Goal: Information Seeking & Learning: Learn about a topic

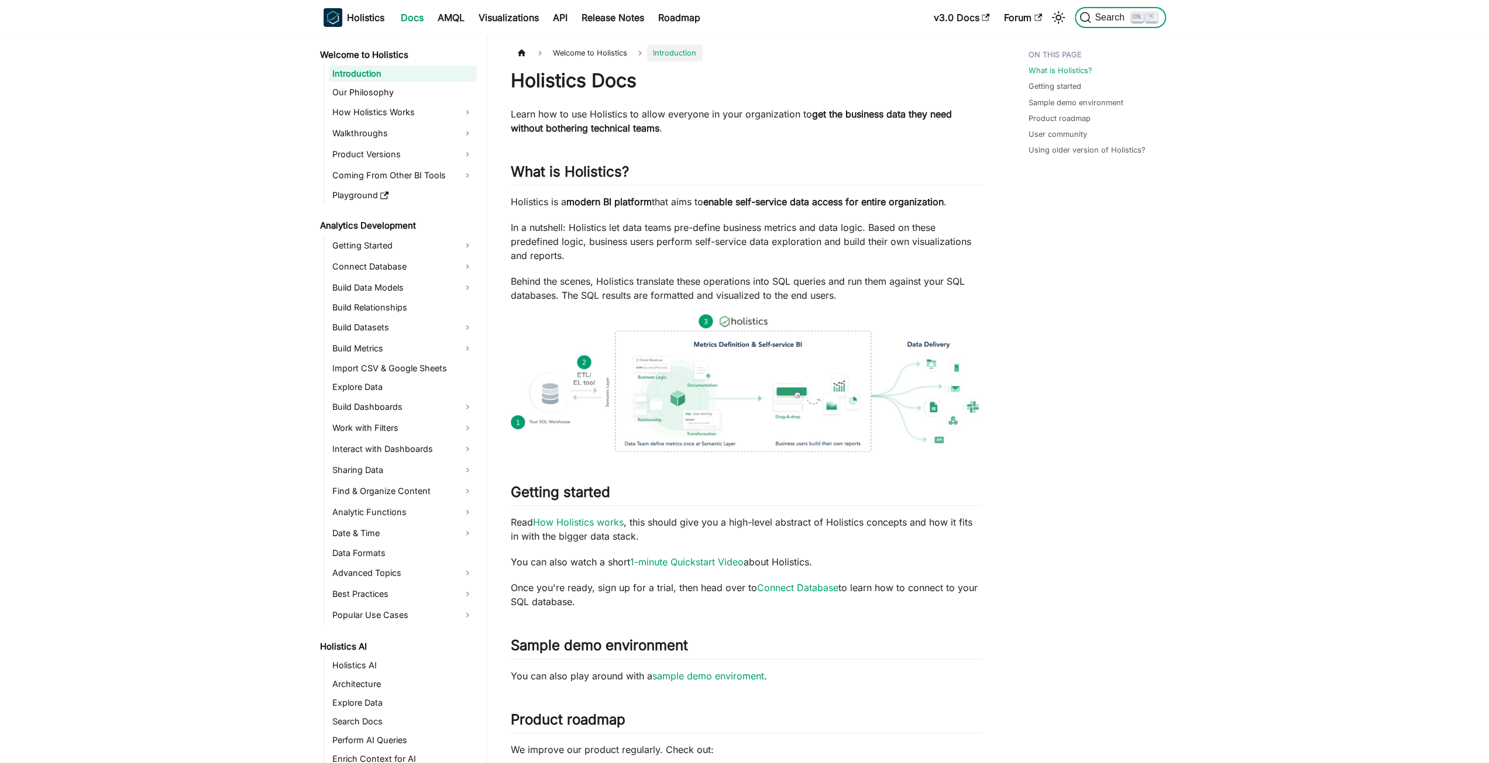
click at [1118, 15] on span "Search" at bounding box center [1111, 17] width 40 height 11
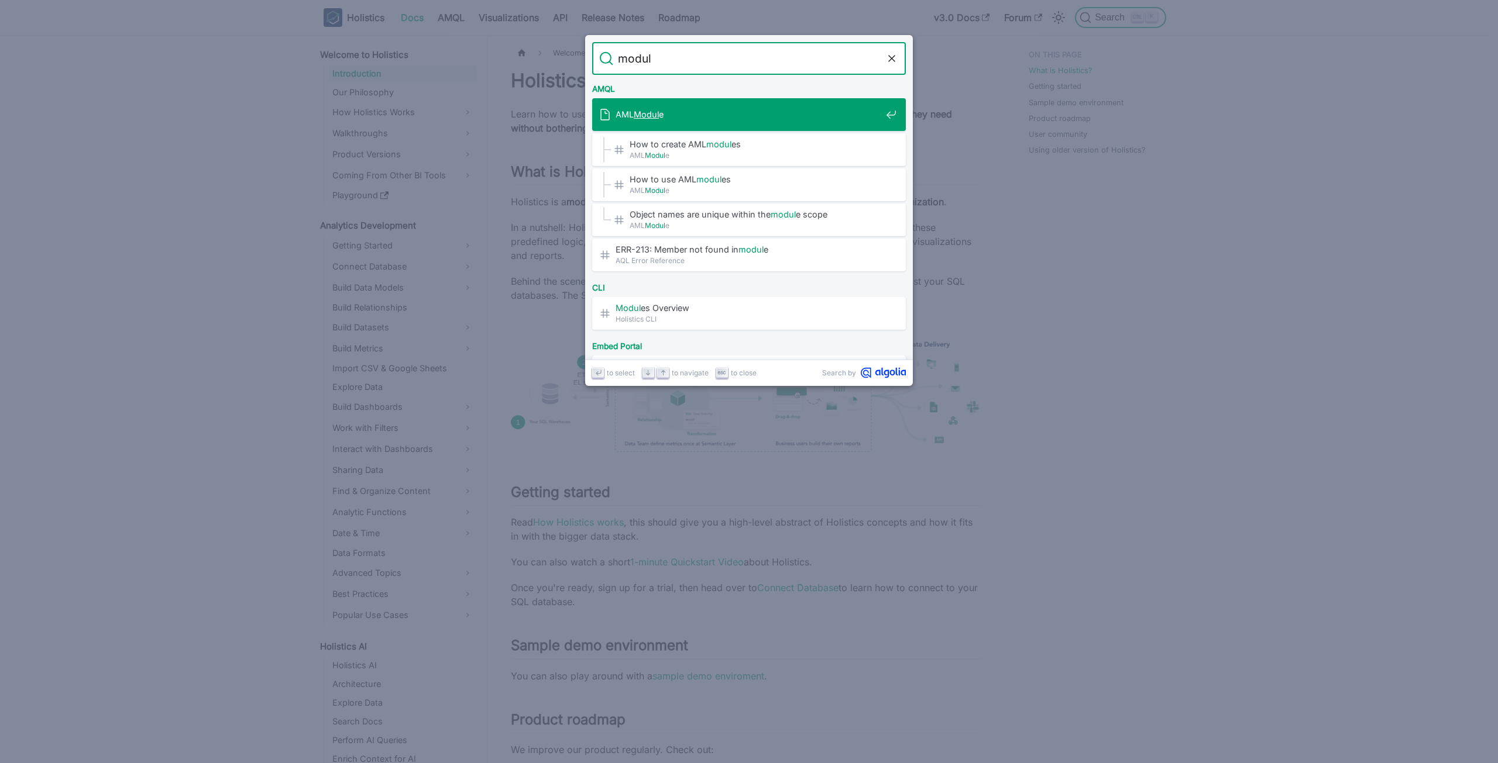
type input "module"
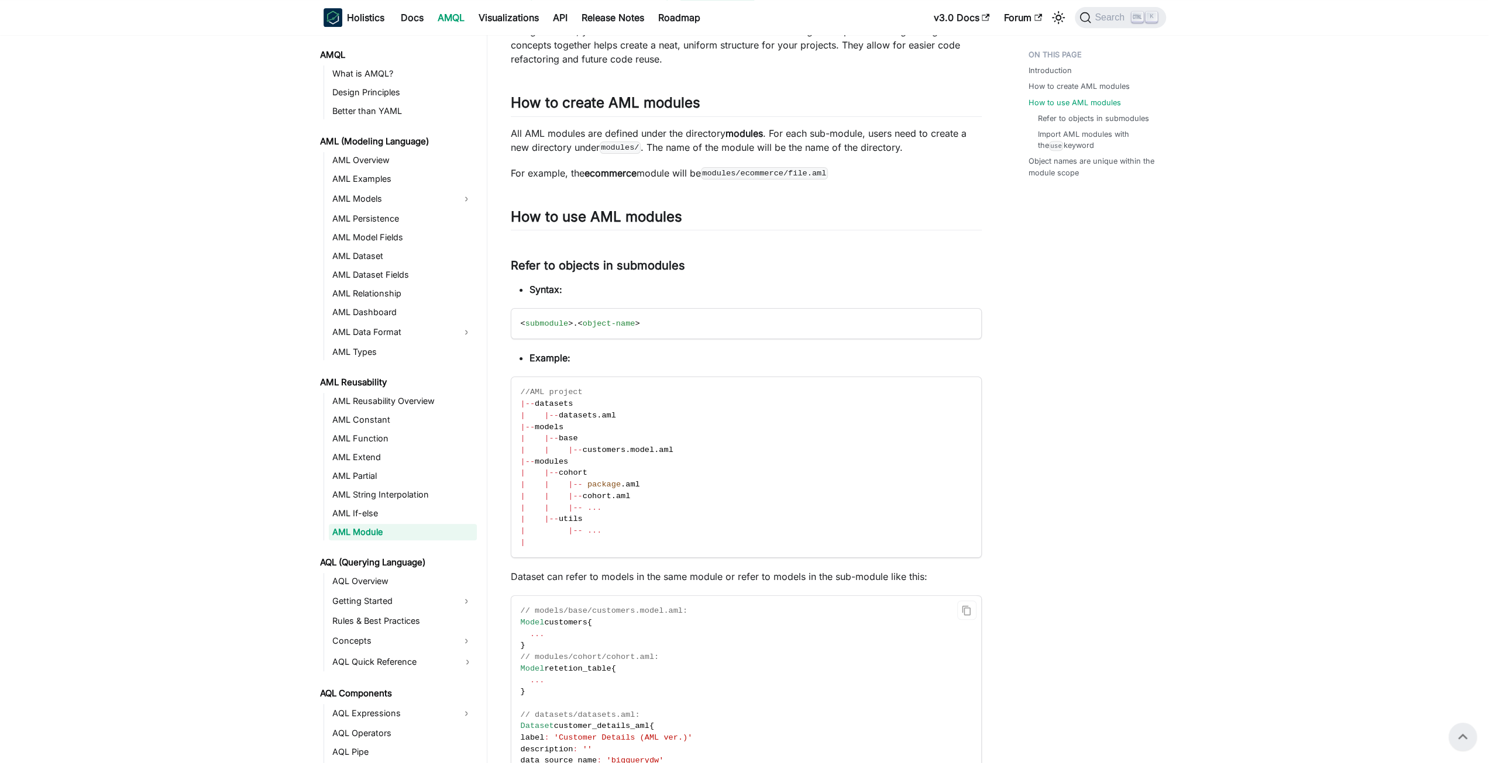
scroll to position [409, 0]
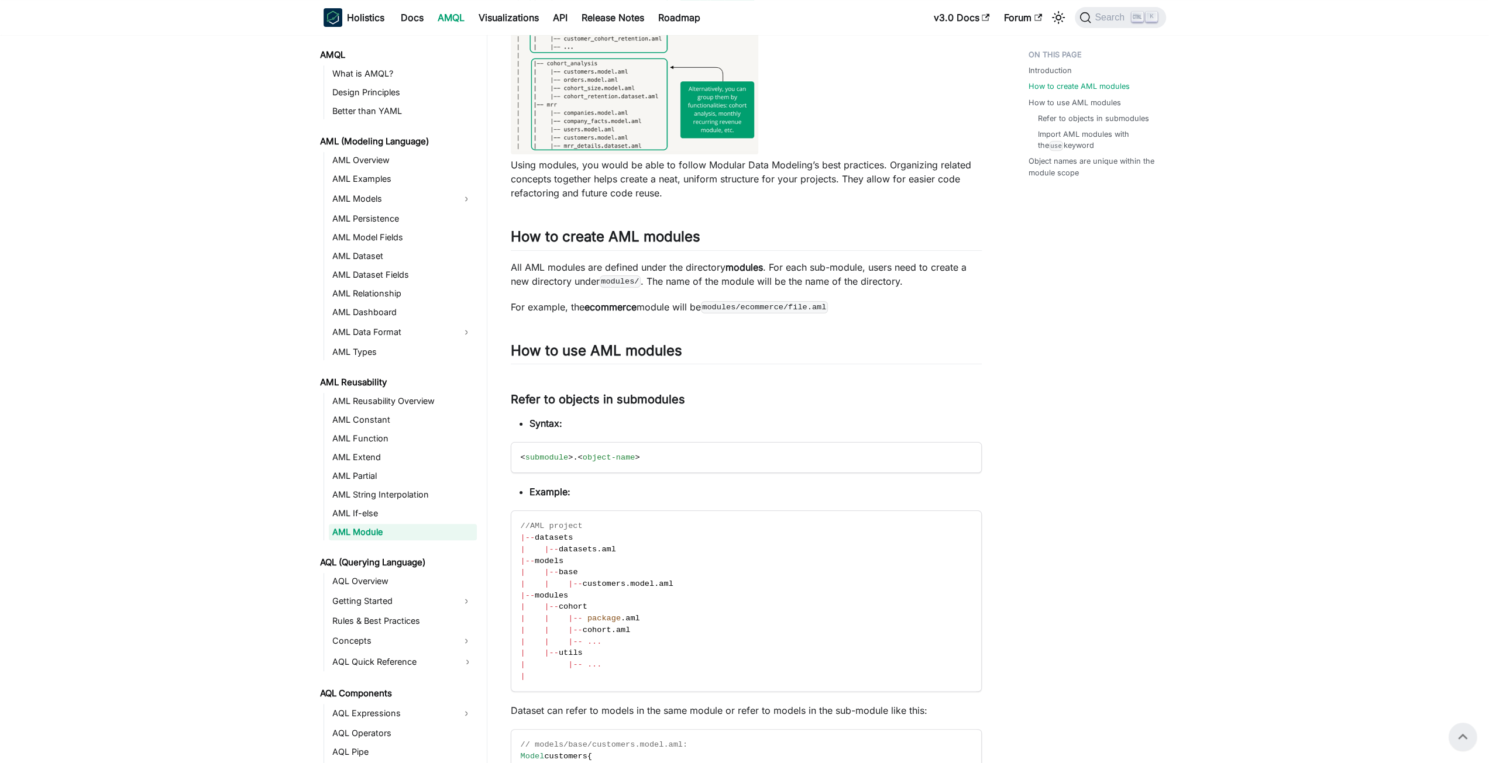
drag, startPoint x: 1413, startPoint y: 361, endPoint x: 1419, endPoint y: 353, distance: 10.1
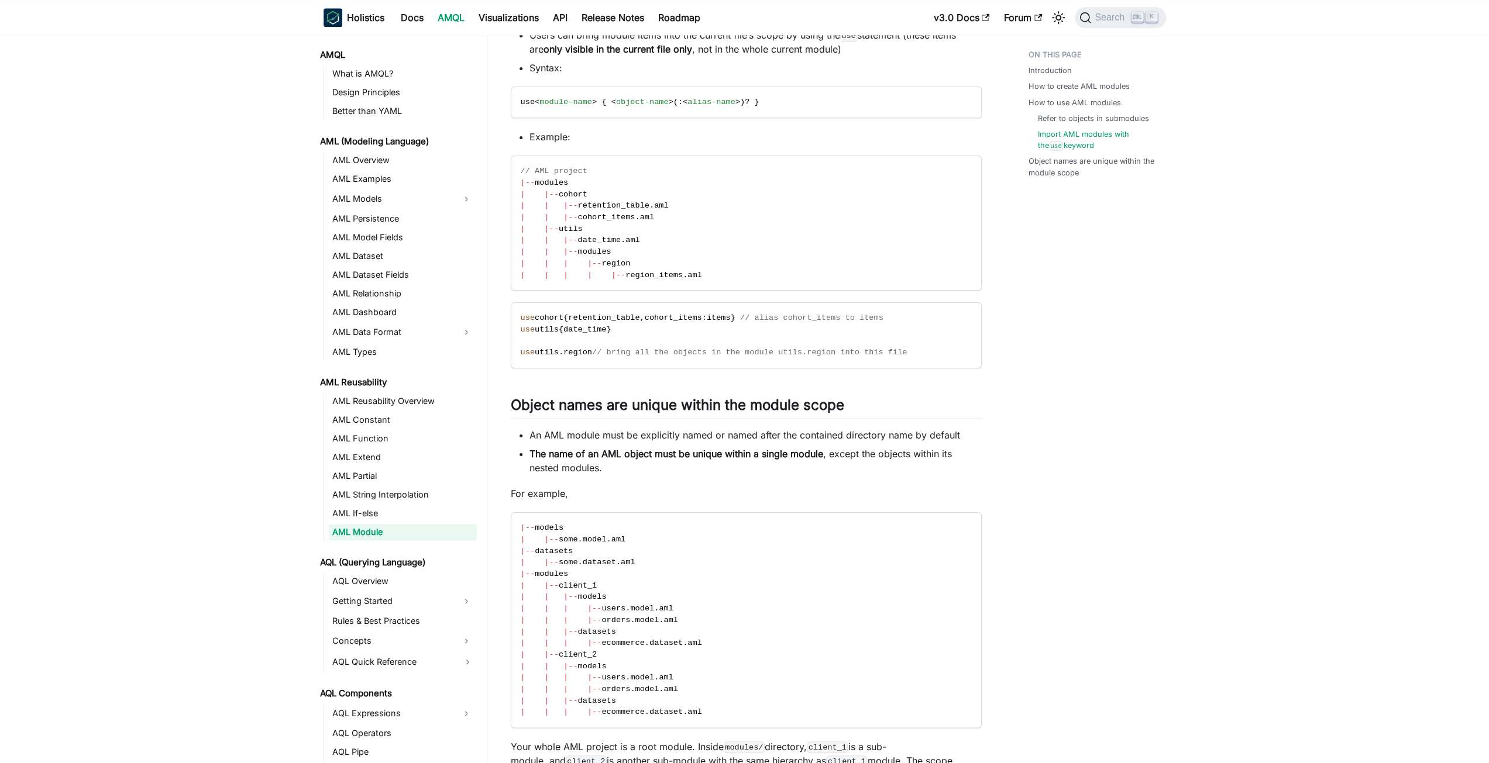
scroll to position [1638, 0]
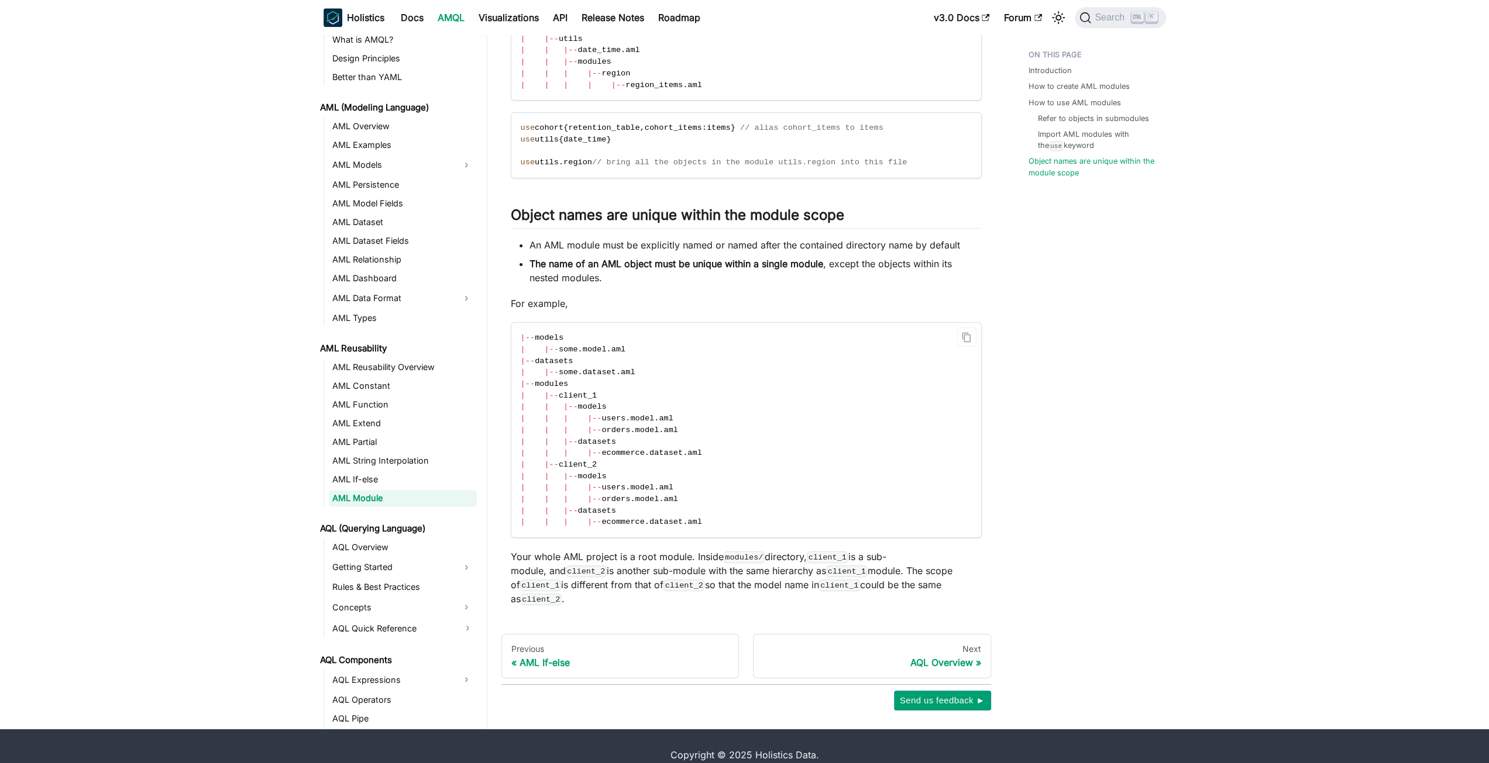
drag, startPoint x: 800, startPoint y: 390, endPoint x: 822, endPoint y: 503, distance: 115.6
click at [822, 503] on code "| - - models | | - - some . model . aml | - - datasets | | - - some . dataset .…" at bounding box center [745, 430] width 468 height 215
click at [827, 511] on code "| - - models | | - - some . model . aml | - - datasets | | - - some . dataset .…" at bounding box center [745, 430] width 468 height 215
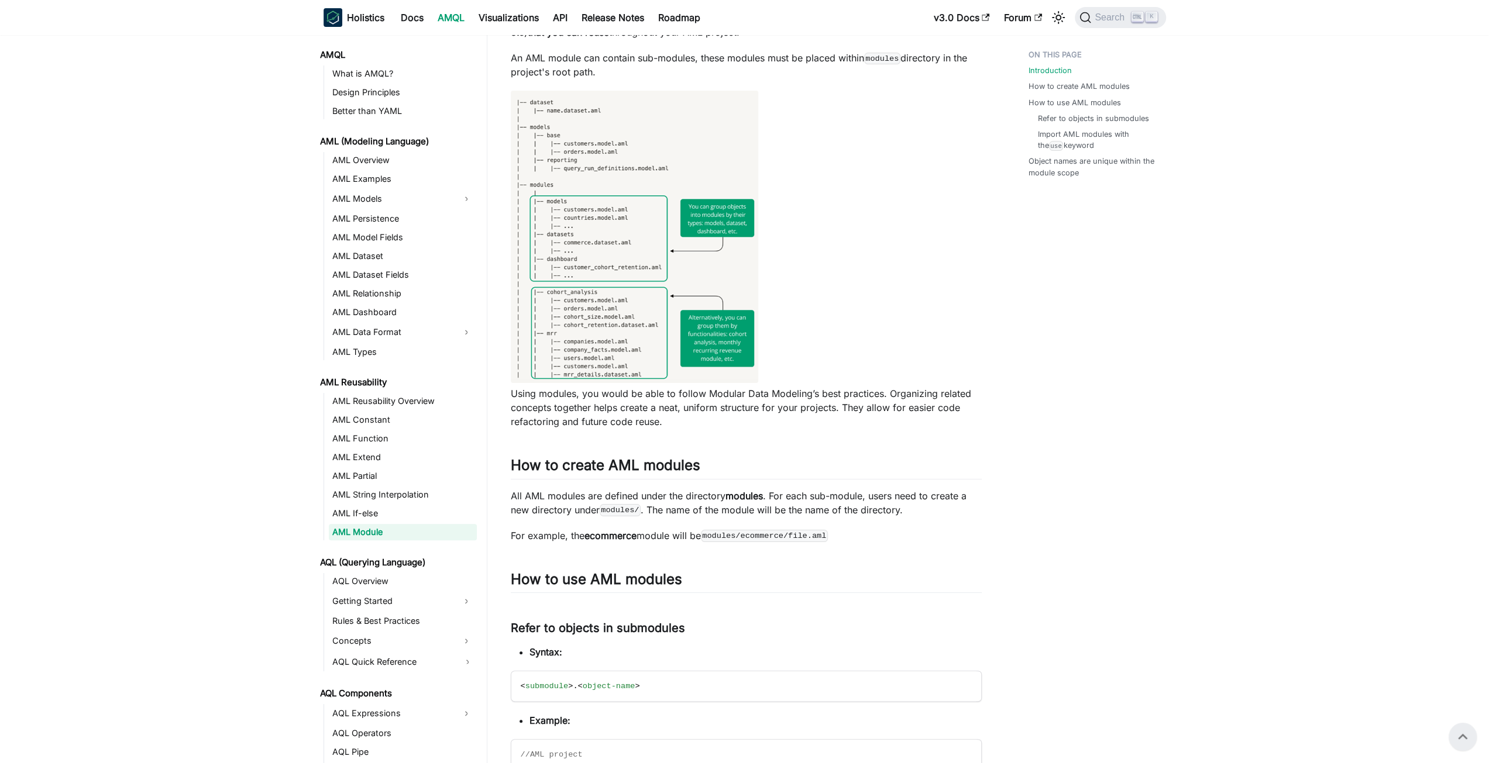
scroll to position [0, 0]
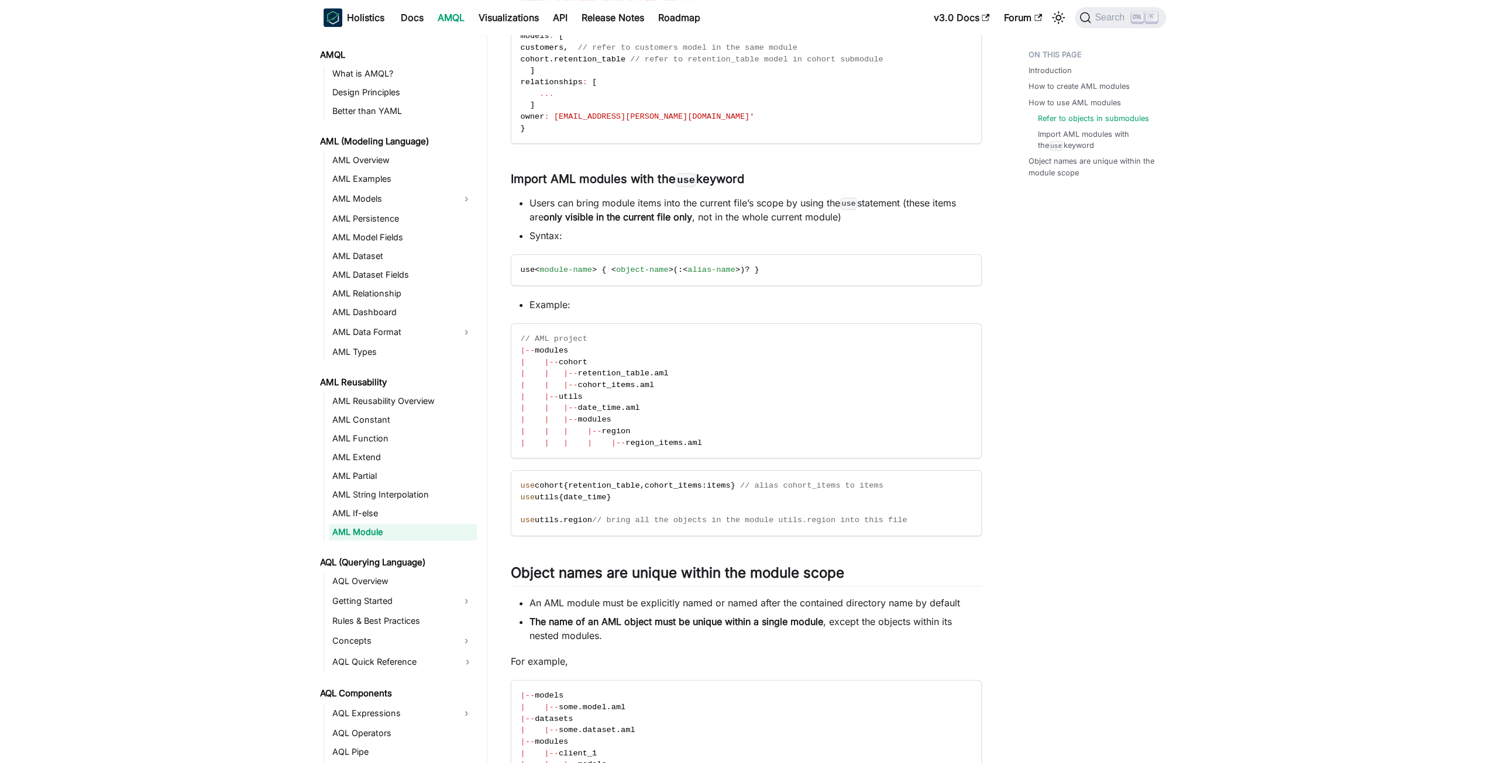
scroll to position [1638, 0]
